Goal: Information Seeking & Learning: Learn about a topic

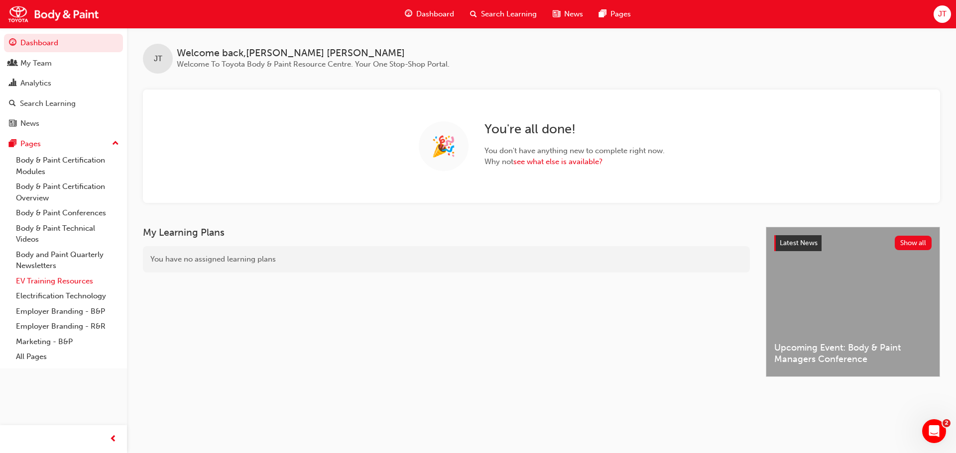
click at [37, 281] on link "EV Training Resources" at bounding box center [67, 281] width 111 height 15
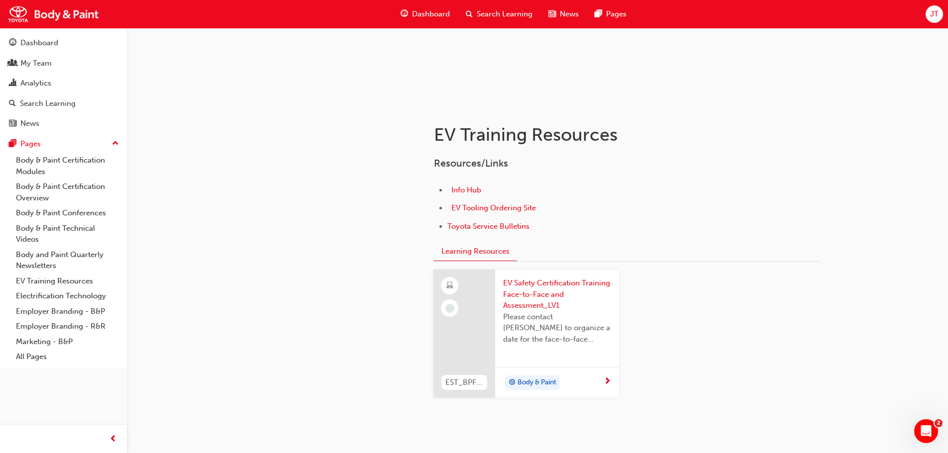
scroll to position [149, 0]
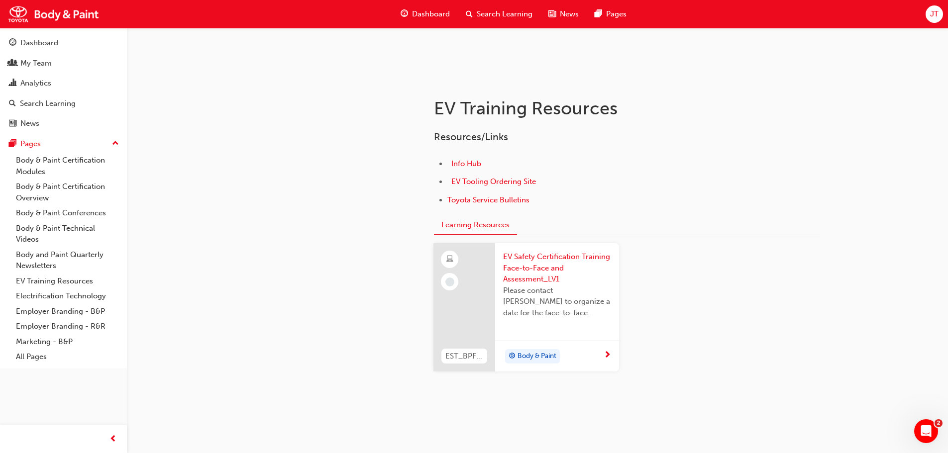
click at [608, 353] on span "next-icon" at bounding box center [607, 355] width 7 height 9
